Goal: Information Seeking & Learning: Check status

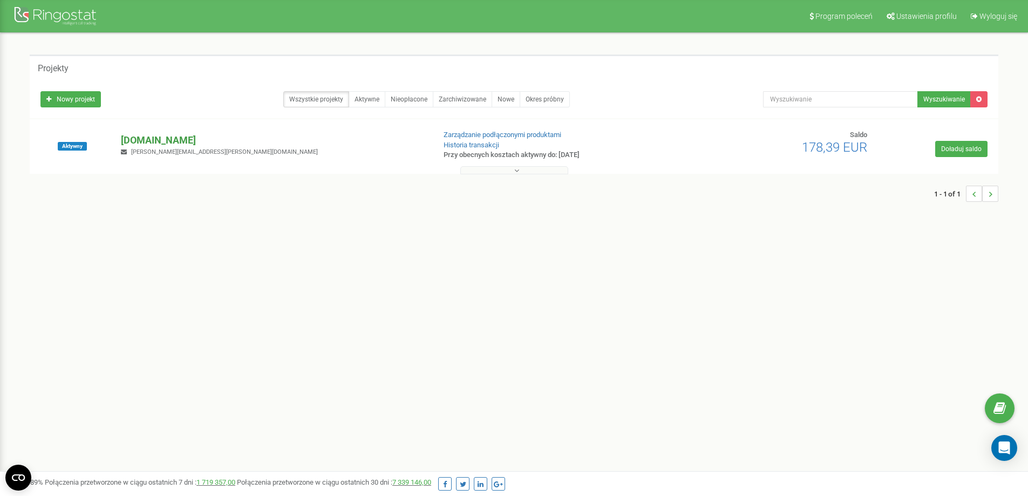
click at [153, 144] on p "[DOMAIN_NAME]" at bounding box center [273, 140] width 305 height 14
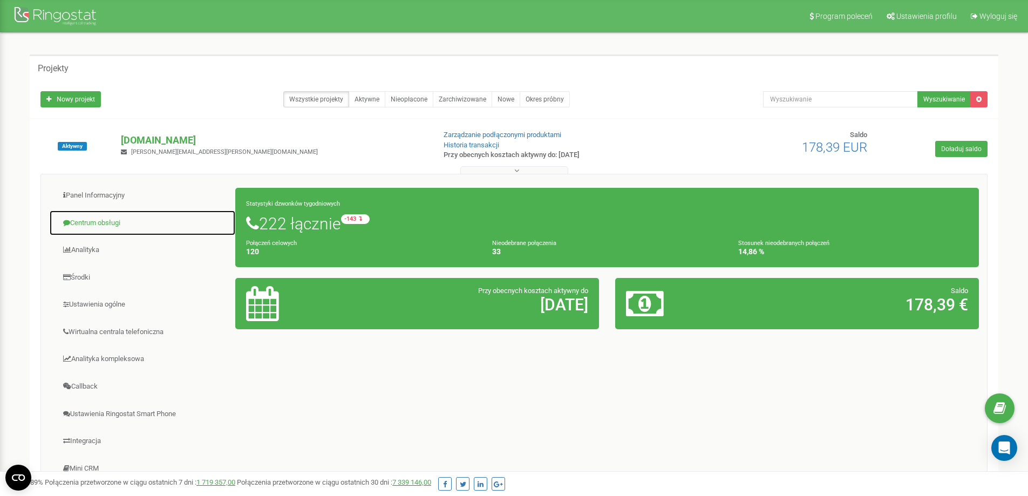
click at [107, 224] on link "Centrum obsługi" at bounding box center [142, 223] width 187 height 26
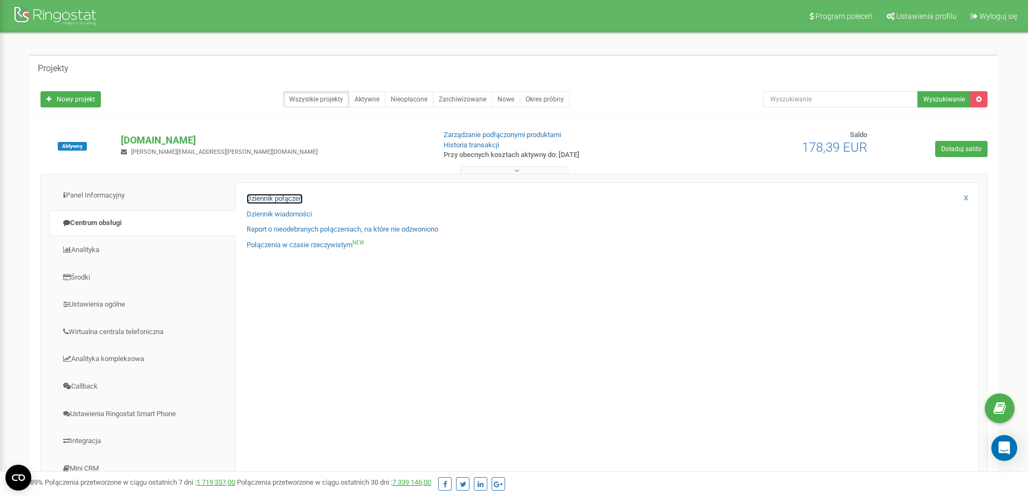
click at [287, 201] on link "Dziennik połączeń" at bounding box center [275, 199] width 56 height 10
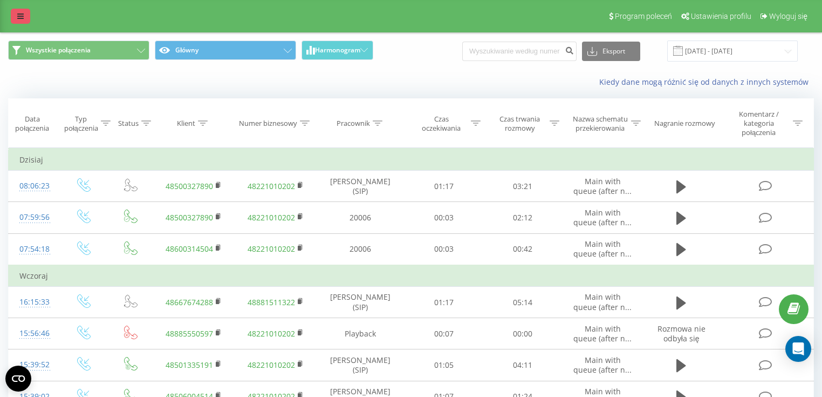
click at [13, 20] on link at bounding box center [20, 16] width 19 height 15
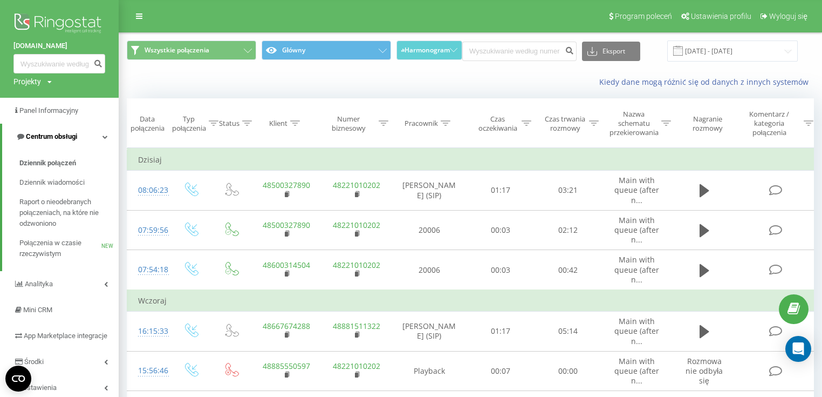
click at [69, 134] on span "Centrum obsługi" at bounding box center [51, 136] width 51 height 8
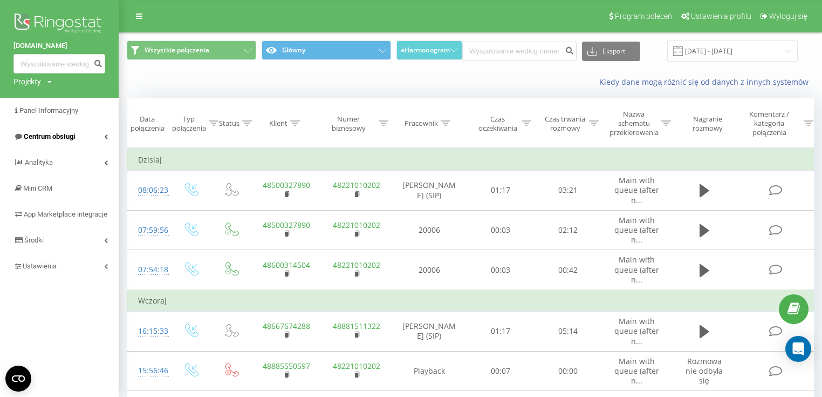
click at [52, 142] on link "Centrum obsługi" at bounding box center [59, 137] width 119 height 26
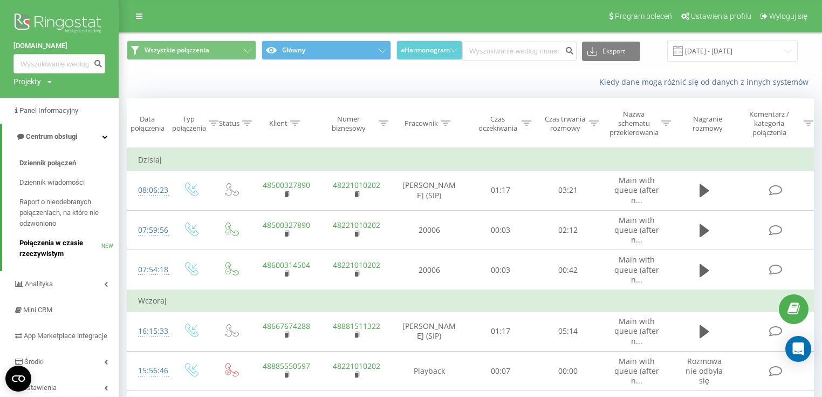
click at [60, 245] on span "Połączenia w czasie rzeczywistym" at bounding box center [60, 248] width 82 height 22
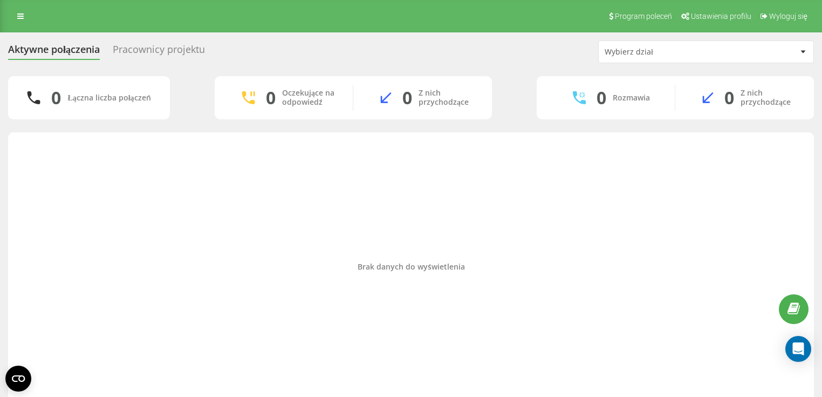
click at [131, 40] on div "Aktywne połączenia Pracownicy projektu Wybierz dział" at bounding box center [411, 51] width 806 height 23
click at [151, 53] on div "Pracownicy projektu" at bounding box center [159, 52] width 92 height 17
